Goal: Information Seeking & Learning: Learn about a topic

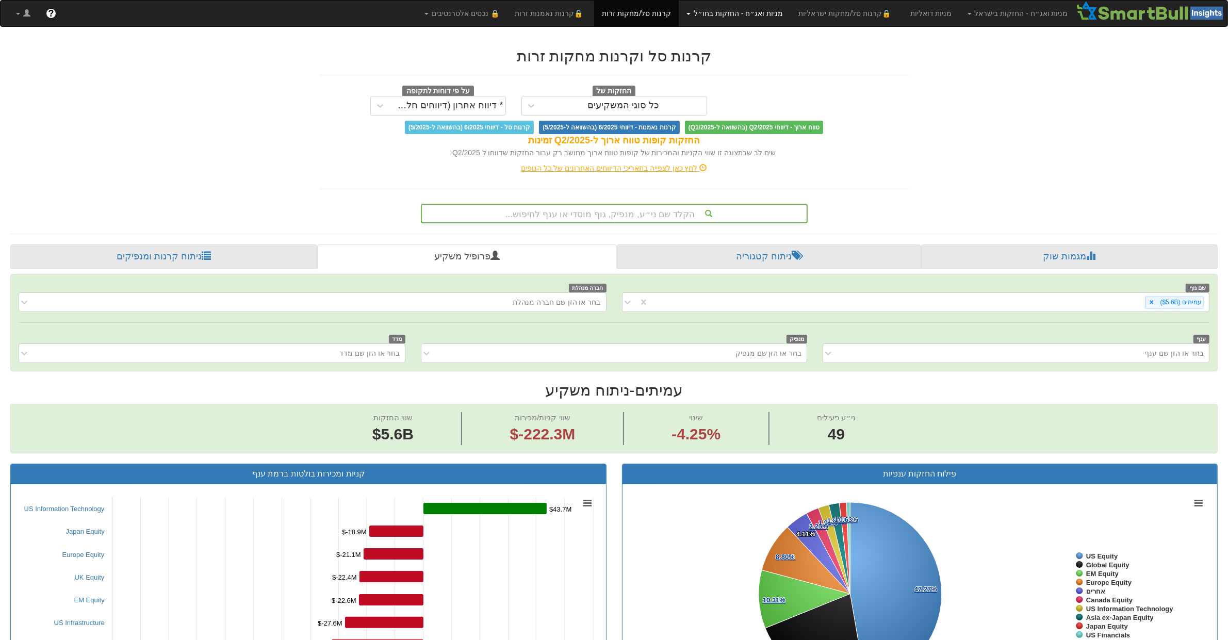
click at [758, 9] on link "מניות ואג״ח - החזקות בחו״ל" at bounding box center [735, 14] width 112 height 26
click at [790, 32] on link "מניות" at bounding box center [748, 35] width 81 height 13
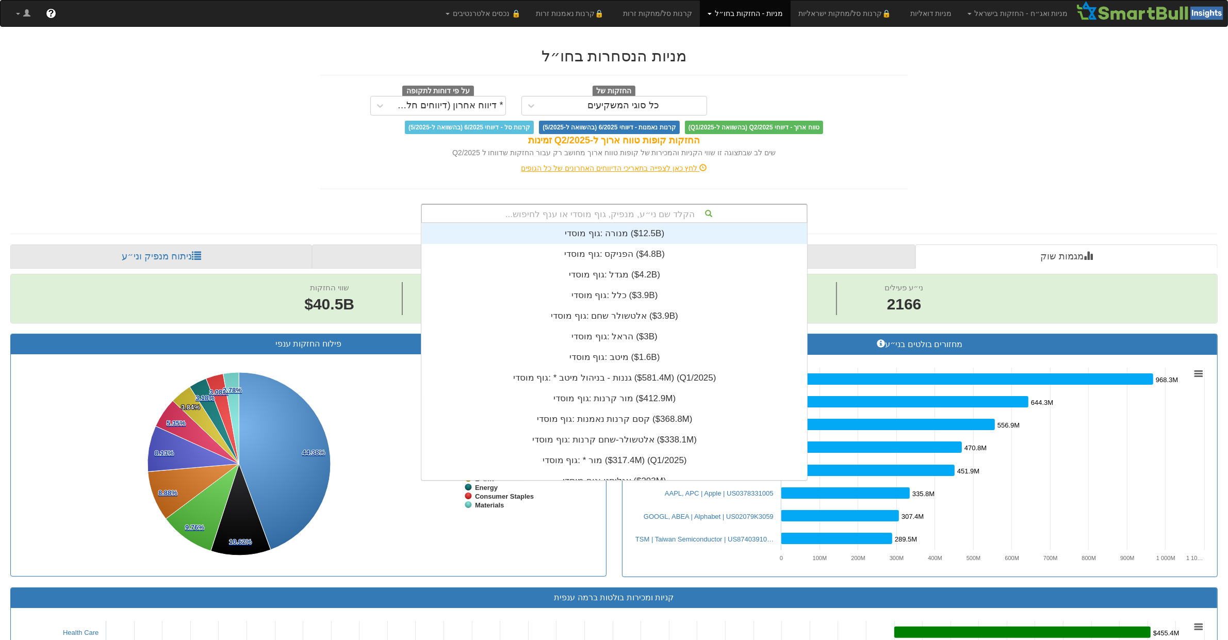
click at [617, 211] on div "הקלד שם ני״ע, מנפיק, גוף מוסדי או ענף לחיפוש..." at bounding box center [614, 214] width 385 height 18
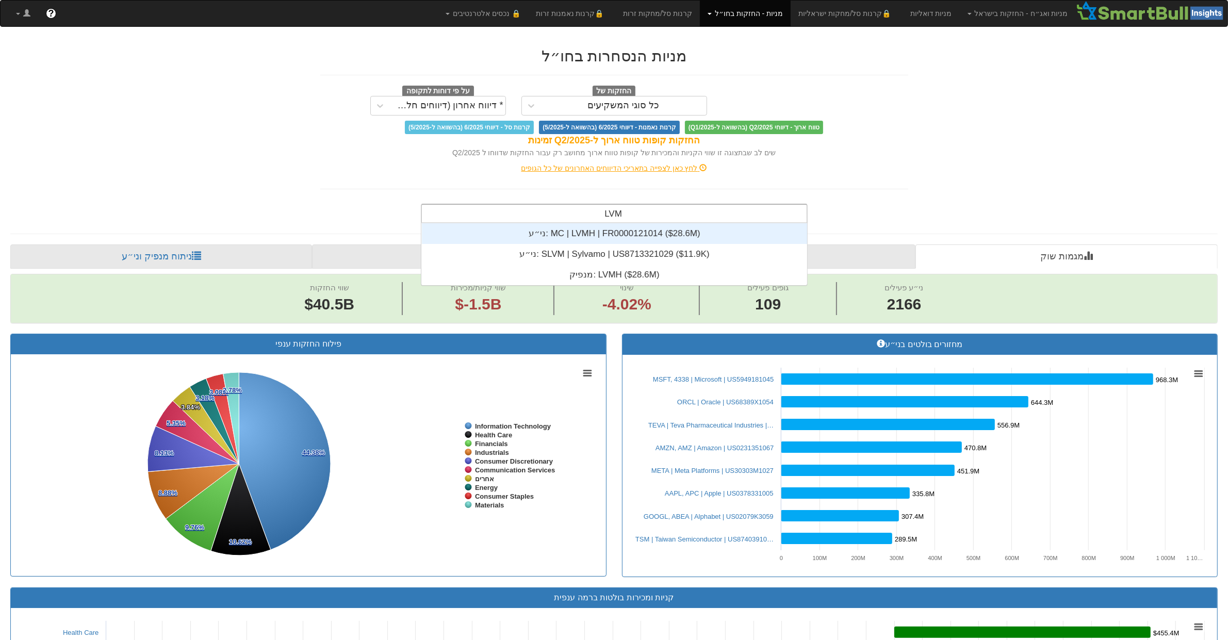
type input "LVMH"
click at [689, 225] on div "ני״ע: ‎MC | LVMH | FR0000121014 ‎($28.6M)‏" at bounding box center [614, 233] width 385 height 21
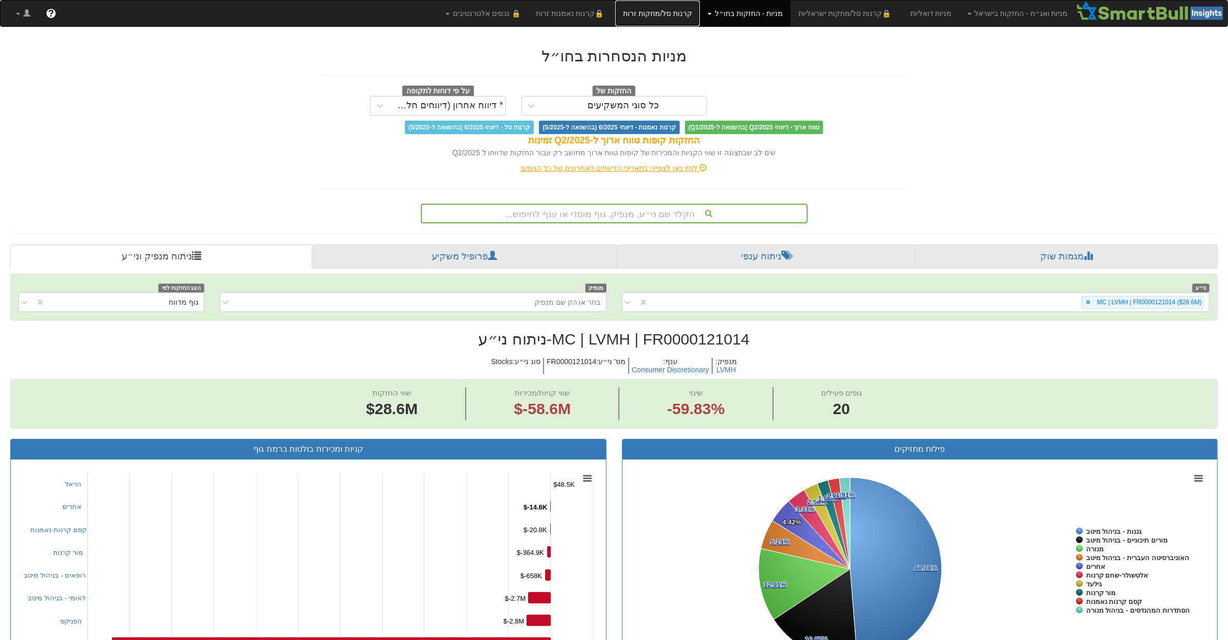
click at [699, 21] on link "קרנות סל/מחקות זרות" at bounding box center [657, 14] width 85 height 26
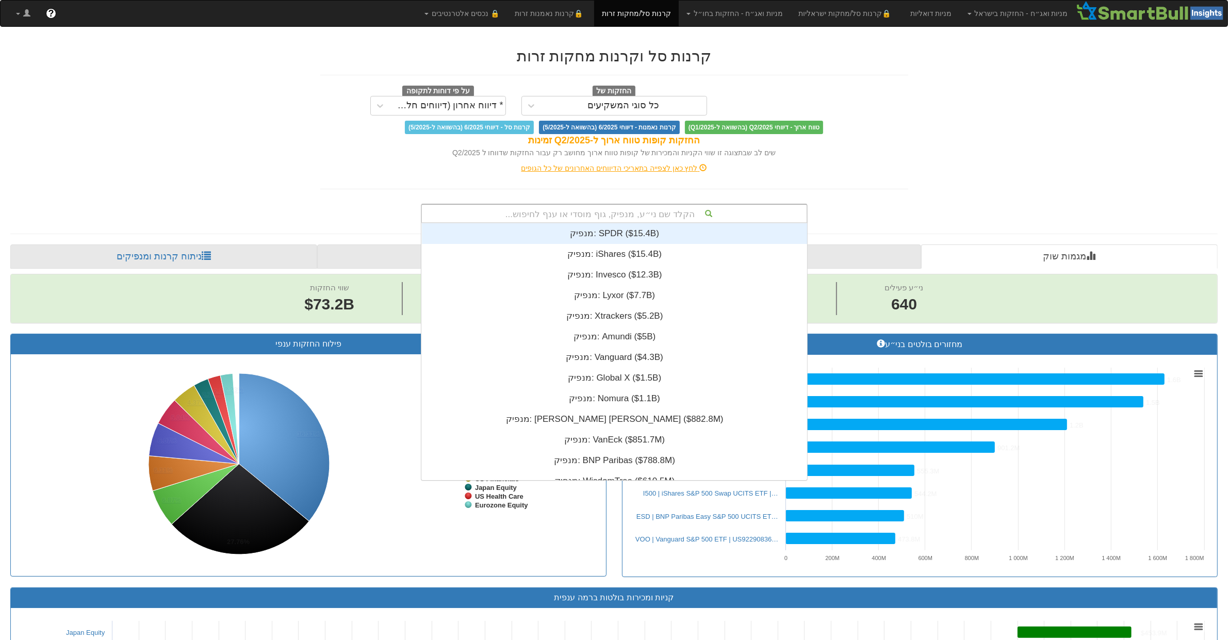
click at [594, 212] on div "הקלד שם ני״ע, מנפיק, גוף מוסדי או ענף לחיפוש..." at bounding box center [614, 214] width 385 height 18
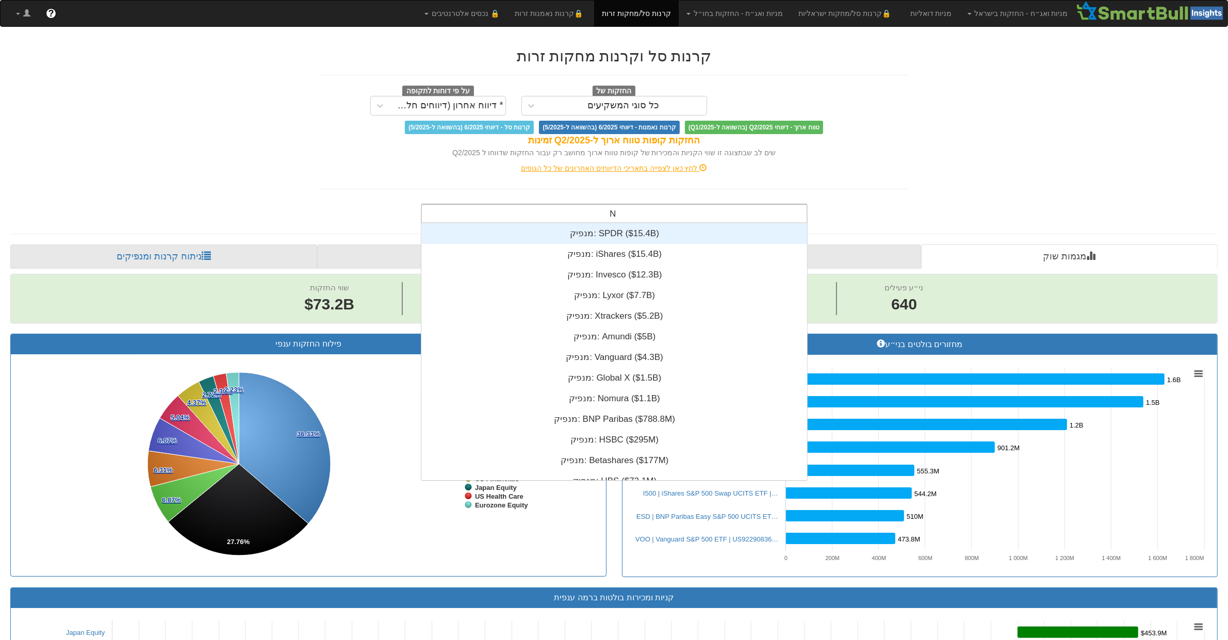
type input "BNK"
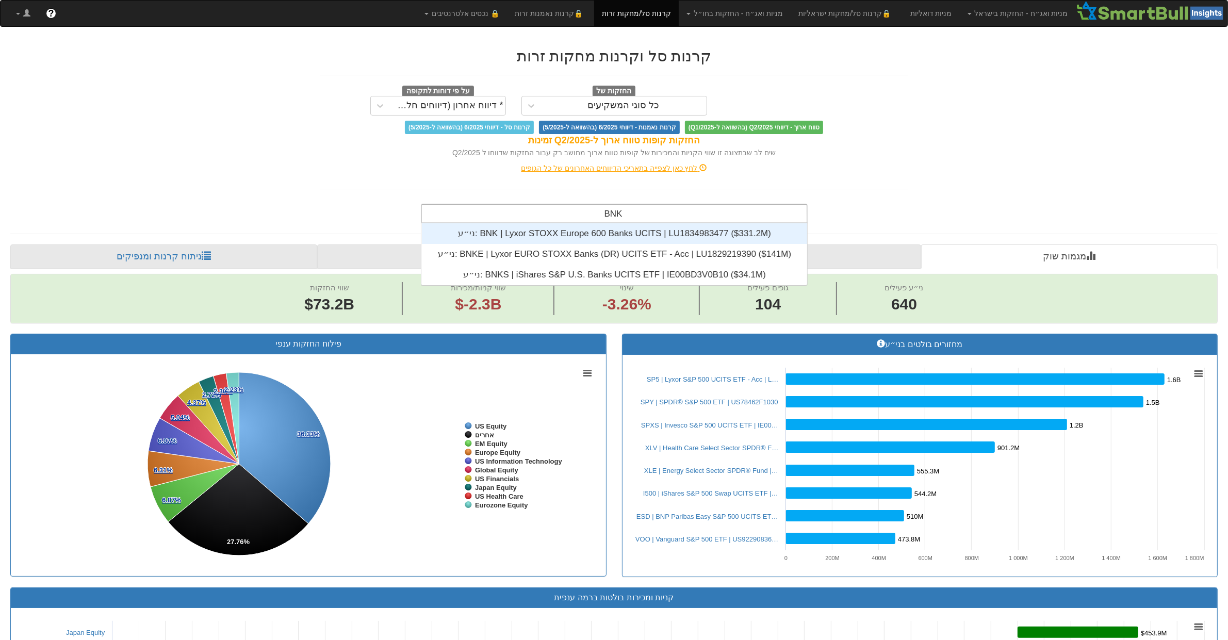
click at [681, 236] on div "ני״ע: ‎BNK | Lyxor STOXX Europe 600 Banks UCITS | LU1834983477 ‎($331.2M)‏" at bounding box center [614, 233] width 385 height 21
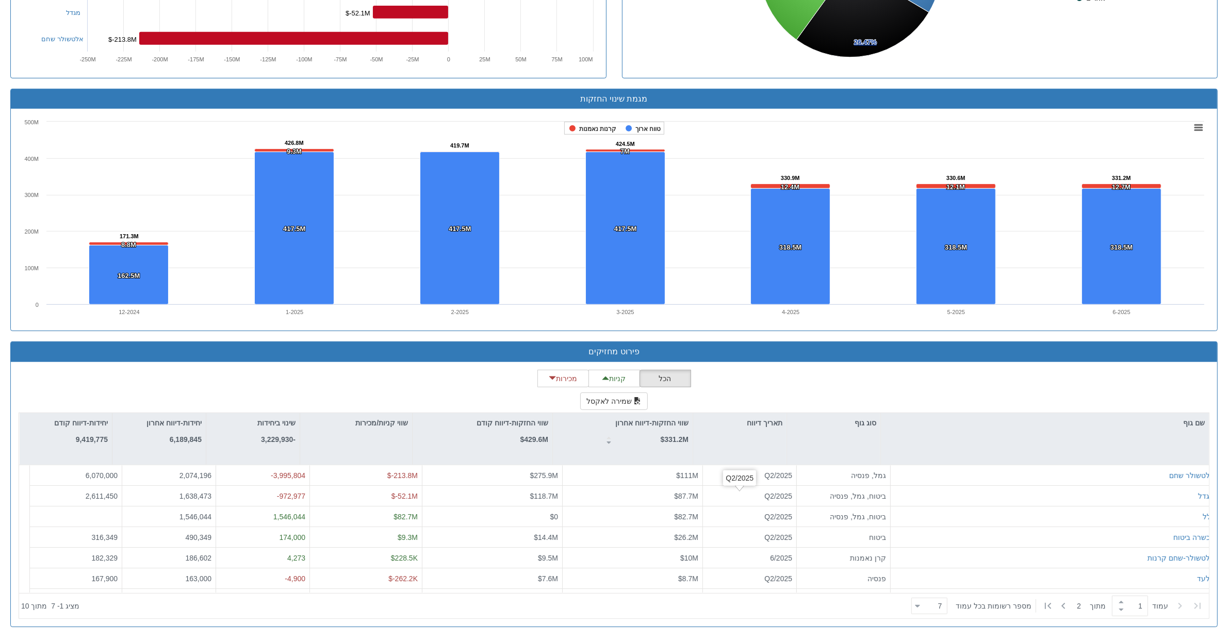
scroll to position [219, 0]
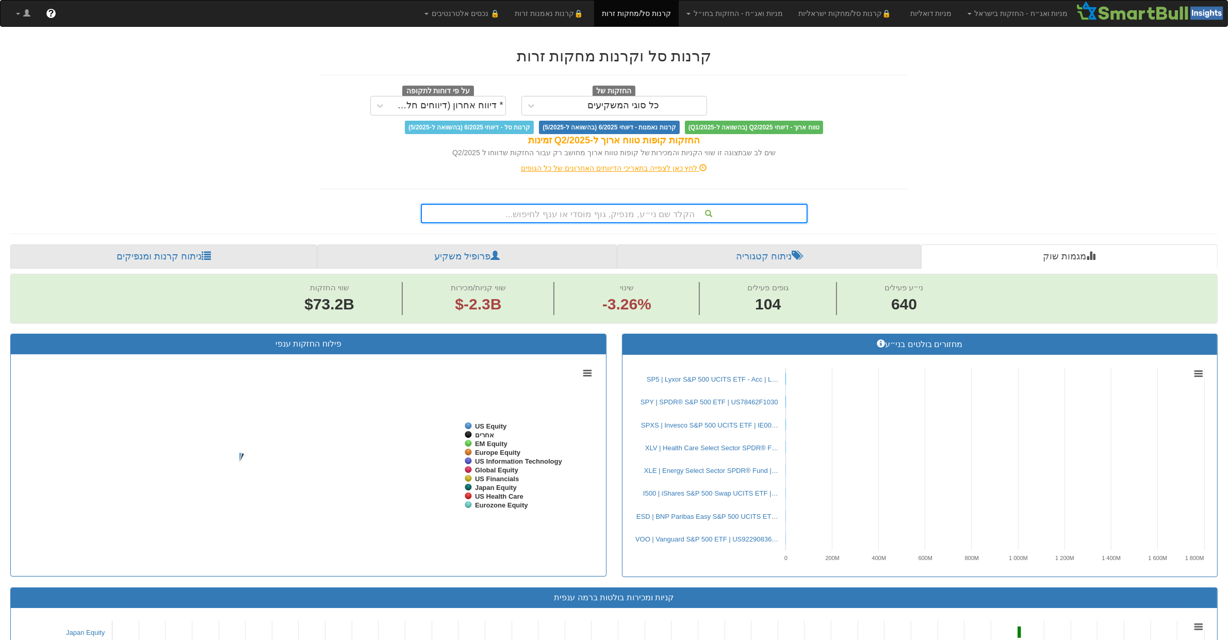
click at [619, 212] on div "הקלד שם ני״ע, מנפיק, גוף מוסדי או ענף לחיפוש..." at bounding box center [614, 214] width 385 height 18
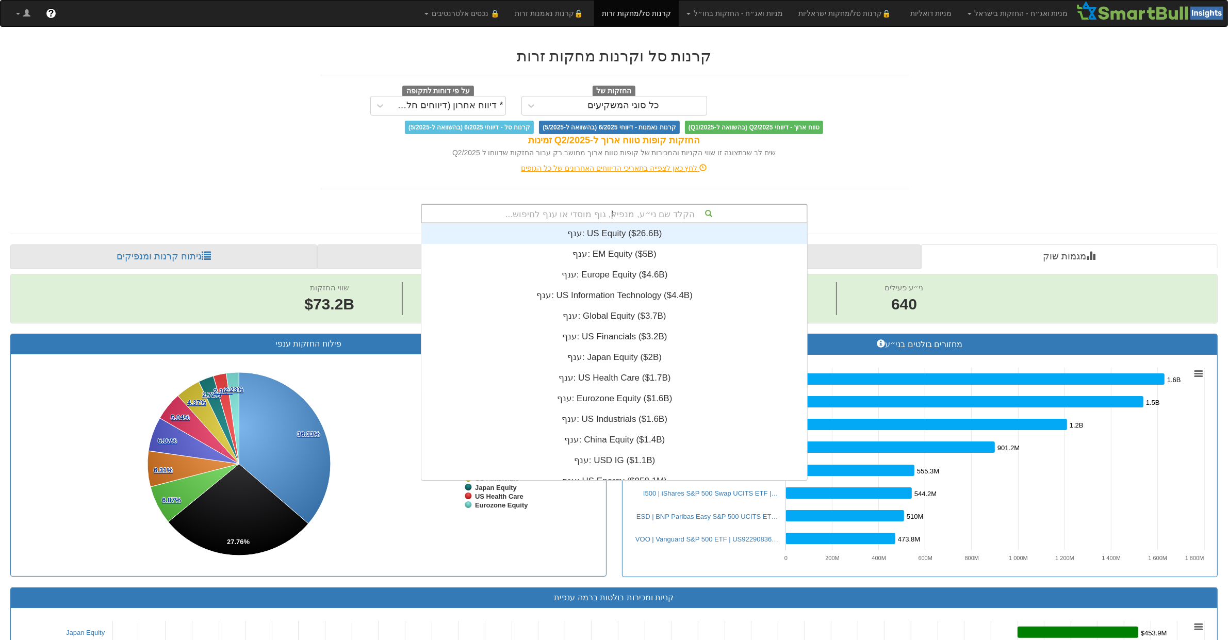
scroll to position [0, 7266]
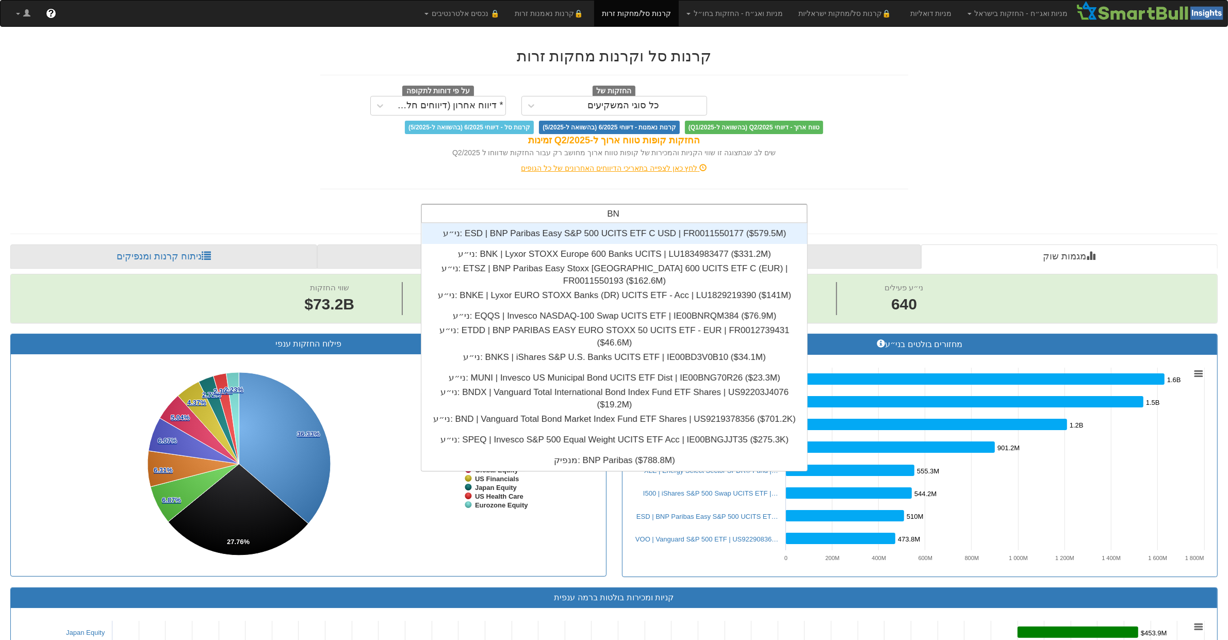
type input "BNK"
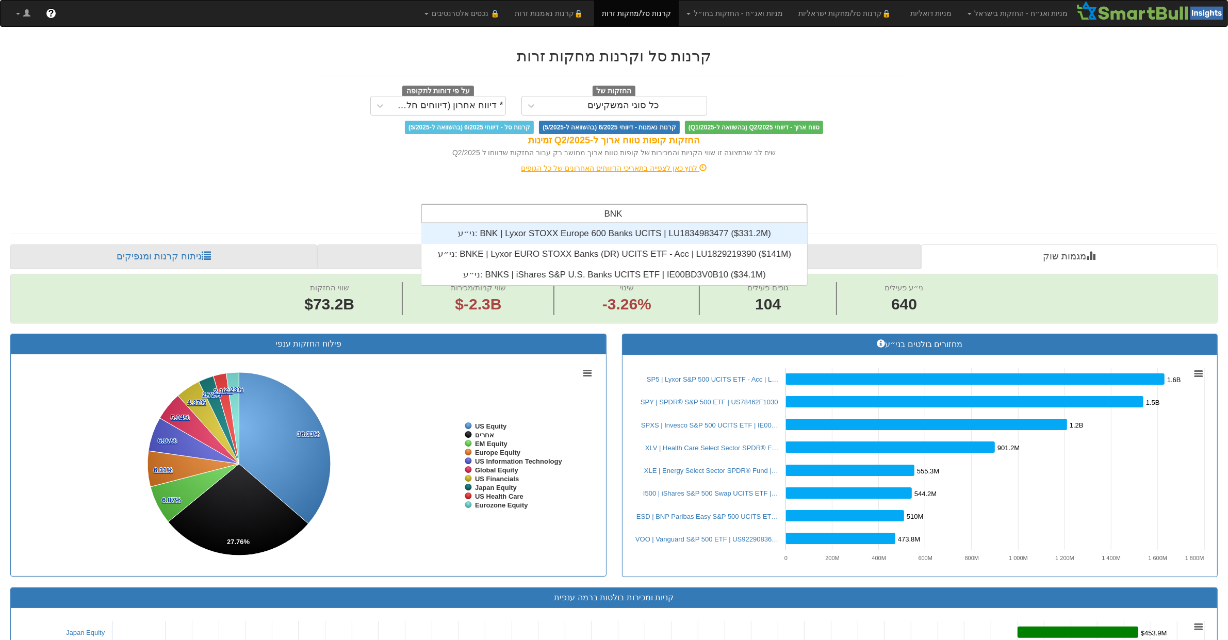
scroll to position [62, 0]
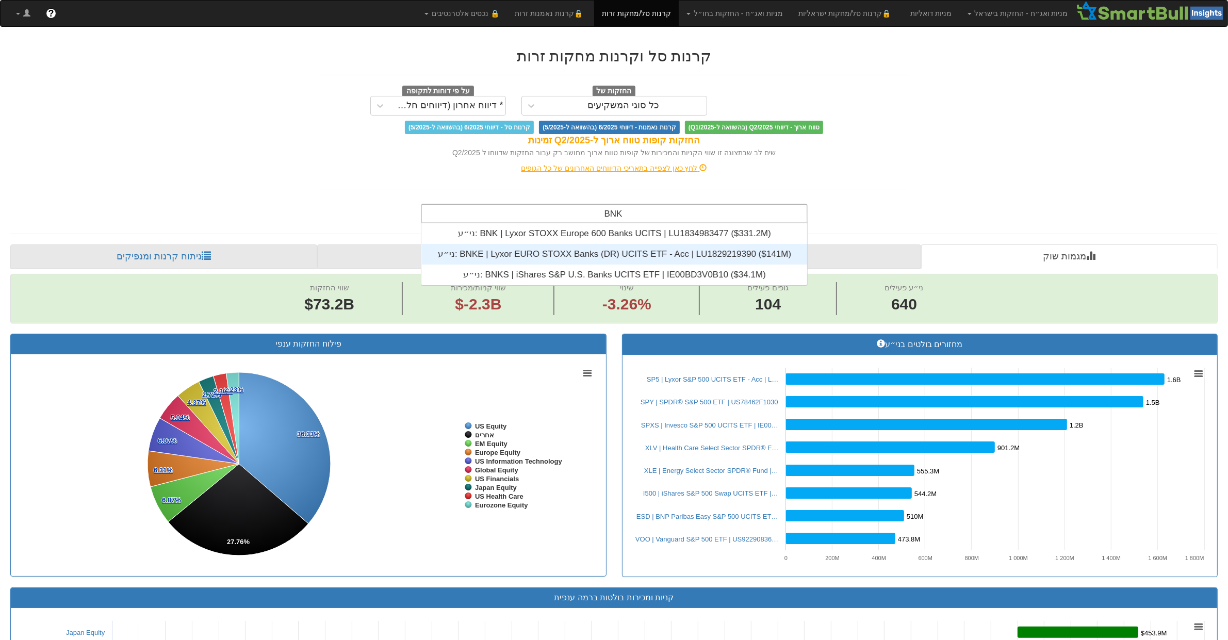
click at [629, 253] on div "ני״ע: ‎BNKE | Lyxor EURO STOXX Banks (DR) UCITS ETF - Acc | LU1829219390 ‎($141…" at bounding box center [614, 254] width 385 height 21
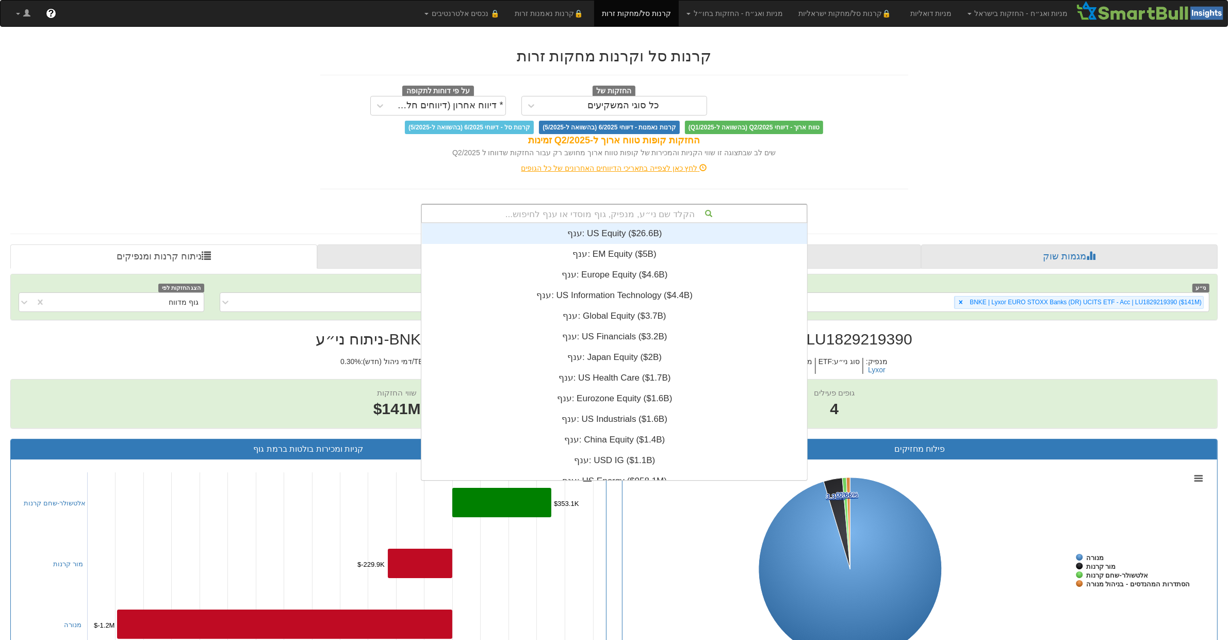
click at [667, 215] on div "הקלד שם ני״ע, מנפיק, גוף מוסדי או ענף לחיפוש..." at bounding box center [614, 214] width 385 height 18
